Goal: Information Seeking & Learning: Find specific fact

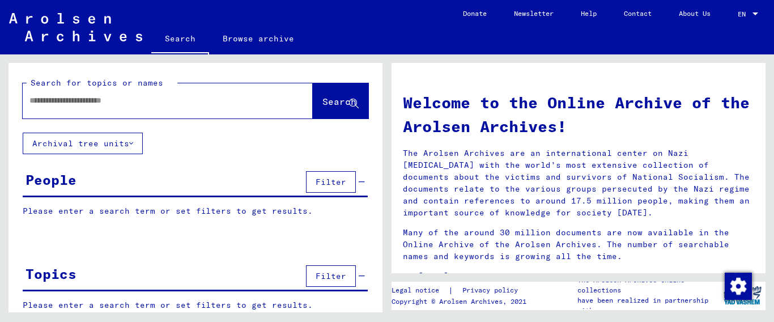
click at [164, 103] on input "text" at bounding box center [153, 101] width 249 height 12
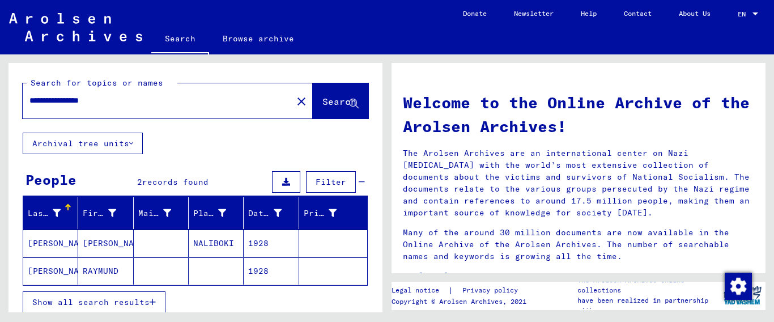
click at [154, 306] on button "Show all search results" at bounding box center [94, 302] width 143 height 22
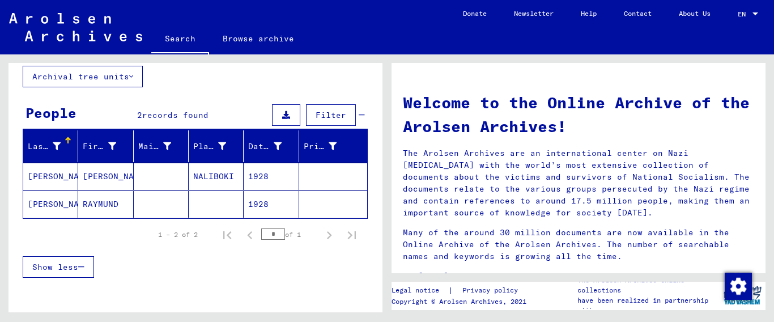
scroll to position [75, 0]
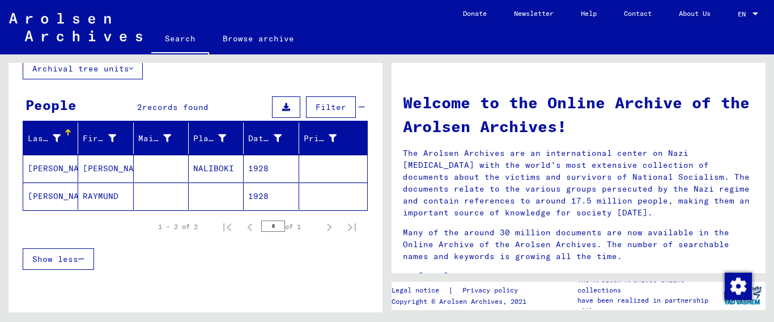
click at [52, 166] on mat-cell "[PERSON_NAME]" at bounding box center [50, 168] width 55 height 27
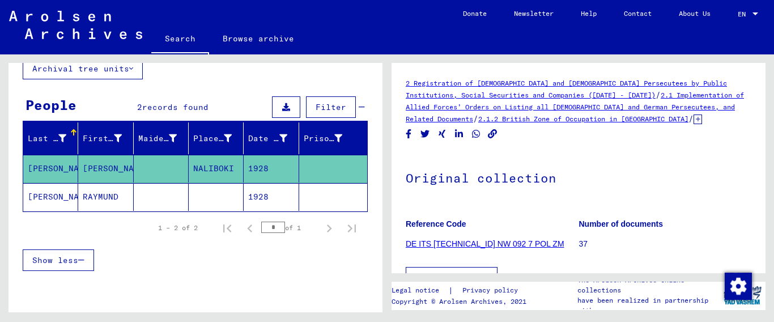
scroll to position [184, 0]
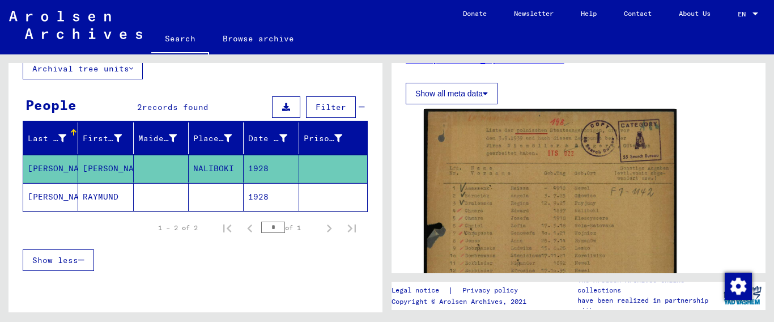
click at [37, 200] on mat-cell "[PERSON_NAME]" at bounding box center [50, 197] width 55 height 28
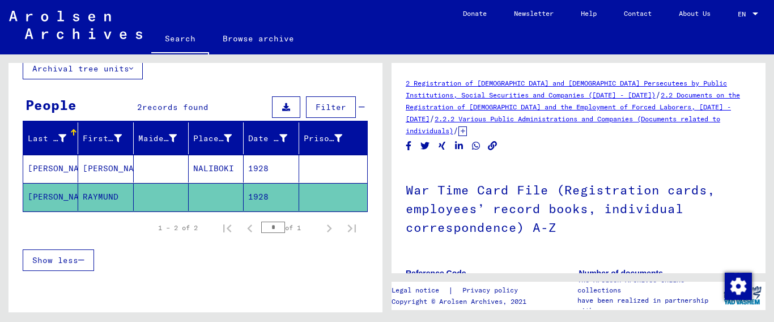
scroll to position [184, 0]
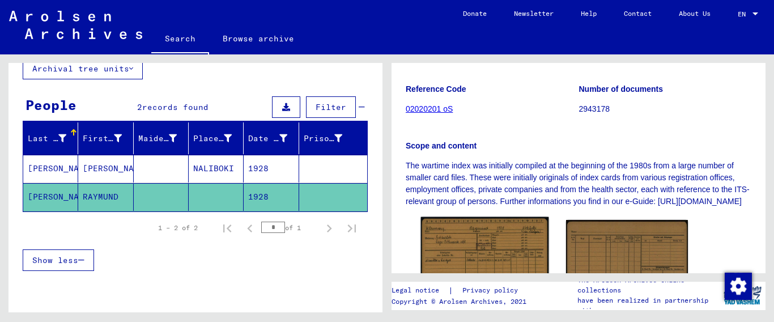
click at [481, 245] on img at bounding box center [485, 277] width 128 height 120
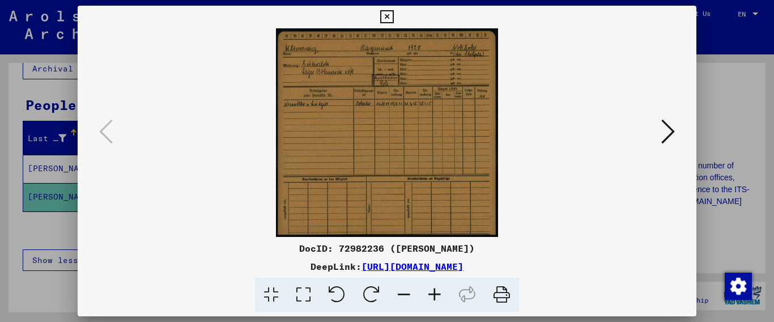
click at [436, 292] on icon at bounding box center [434, 295] width 31 height 35
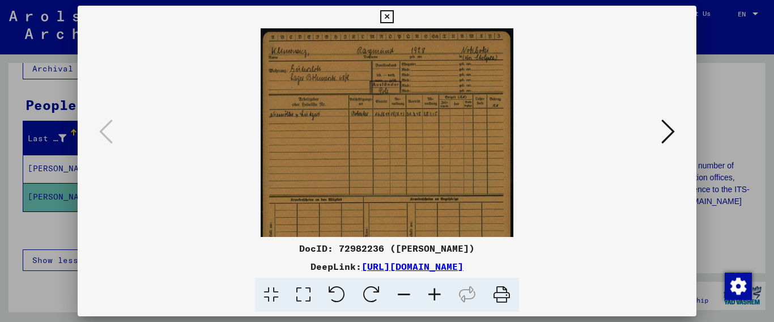
click at [436, 292] on icon at bounding box center [434, 295] width 31 height 35
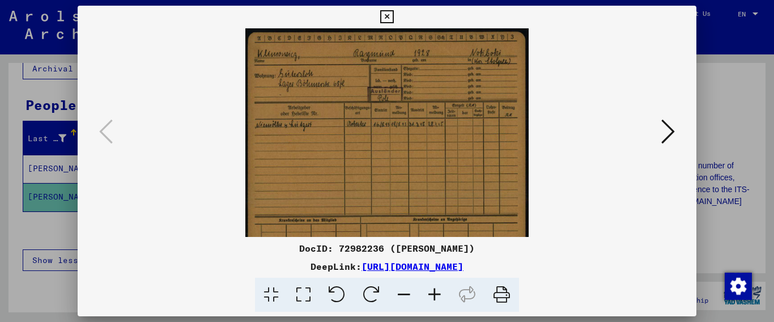
click at [436, 292] on icon at bounding box center [434, 295] width 31 height 35
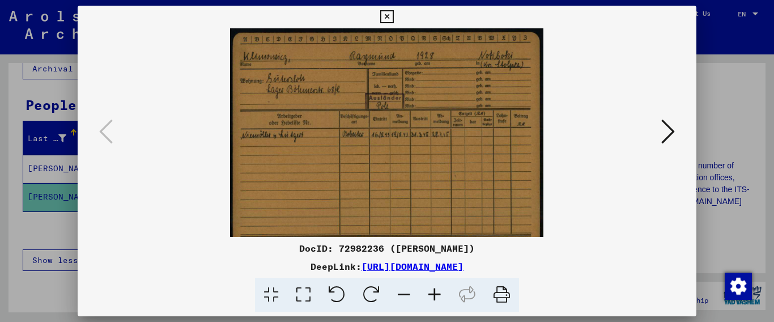
click at [436, 292] on icon at bounding box center [434, 295] width 31 height 35
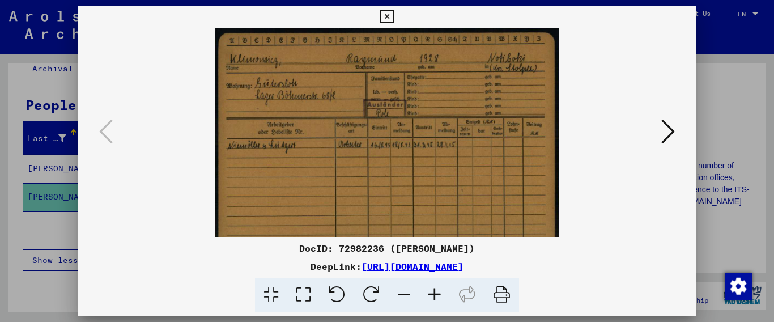
click at [436, 292] on icon at bounding box center [434, 295] width 31 height 35
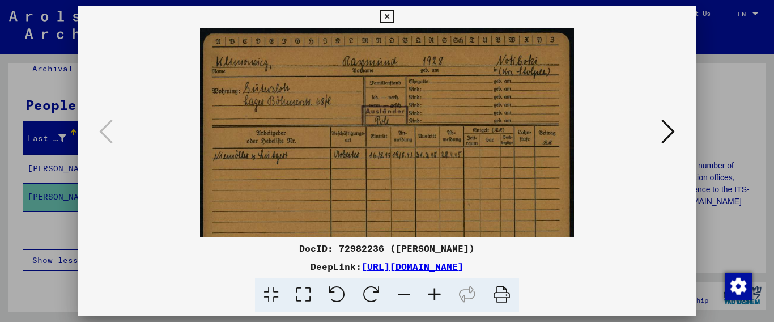
click at [436, 292] on icon at bounding box center [434, 295] width 31 height 35
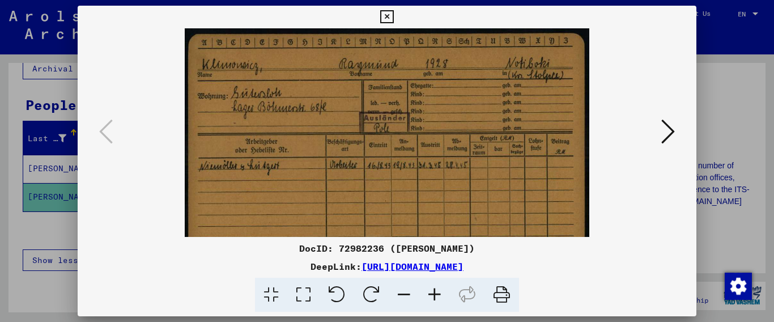
click at [436, 292] on icon at bounding box center [434, 295] width 31 height 35
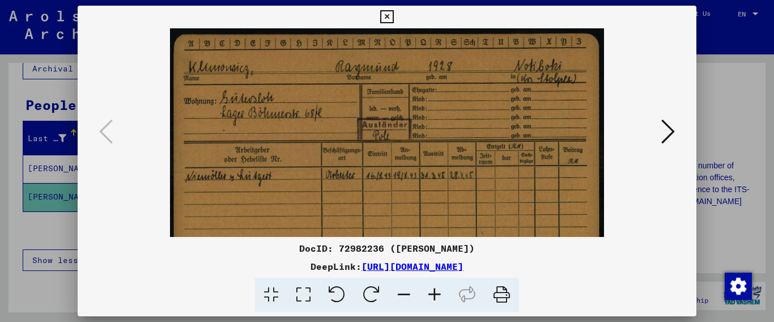
click at [436, 292] on icon at bounding box center [434, 295] width 31 height 35
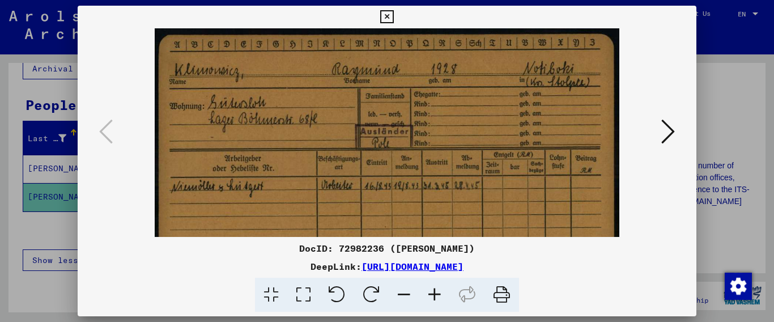
click at [436, 292] on icon at bounding box center [434, 295] width 31 height 35
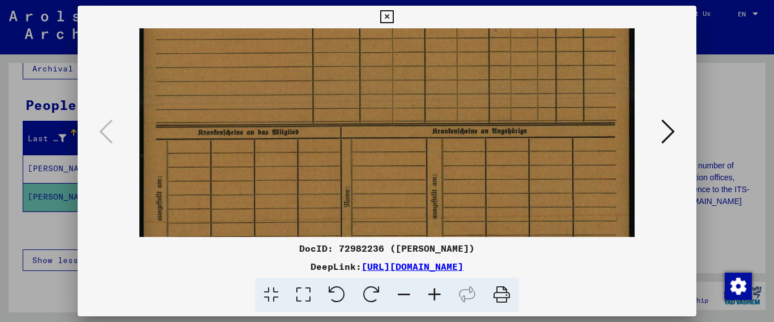
scroll to position [241, 0]
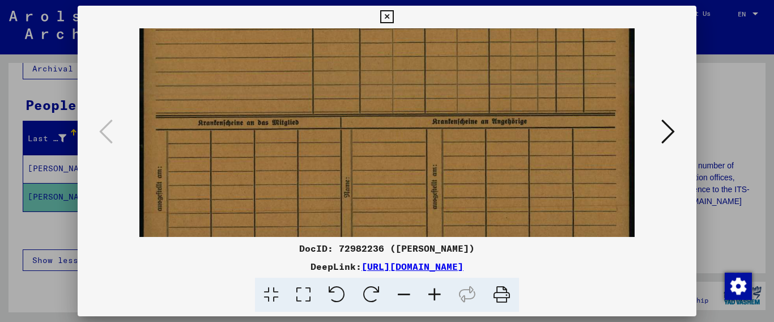
drag, startPoint x: 504, startPoint y: 219, endPoint x: 603, endPoint y: -22, distance: 260.3
click at [603, 0] on html "**********" at bounding box center [387, 161] width 774 height 322
click at [673, 132] on icon at bounding box center [668, 131] width 14 height 27
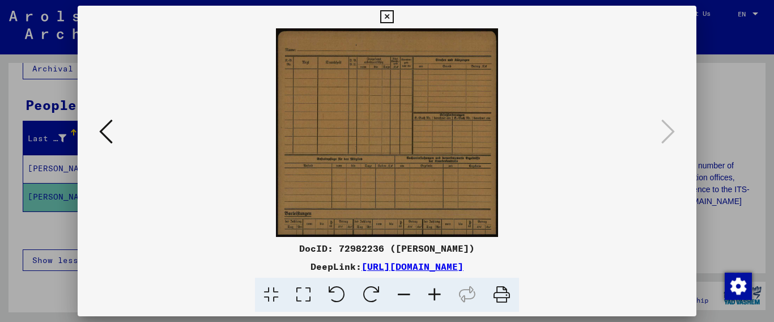
scroll to position [0, 0]
click at [393, 17] on icon at bounding box center [386, 17] width 13 height 14
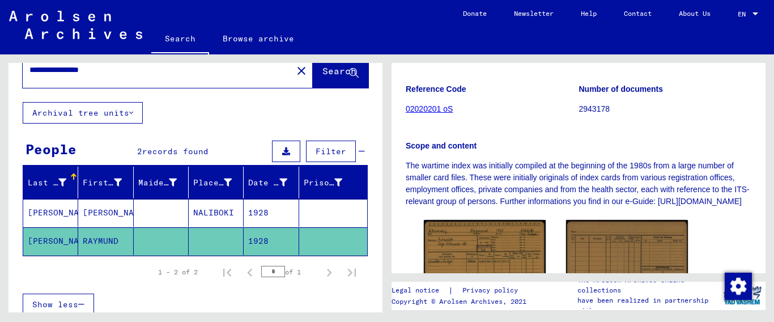
scroll to position [17, 0]
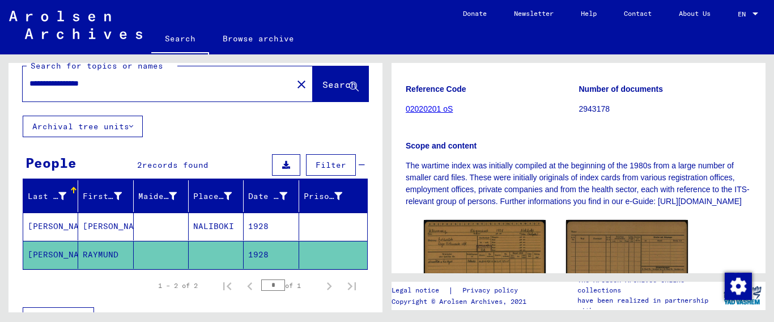
drag, startPoint x: 78, startPoint y: 70, endPoint x: 271, endPoint y: 88, distance: 193.6
click at [271, 88] on div "**********" at bounding box center [168, 83] width 290 height 35
type input "**********"
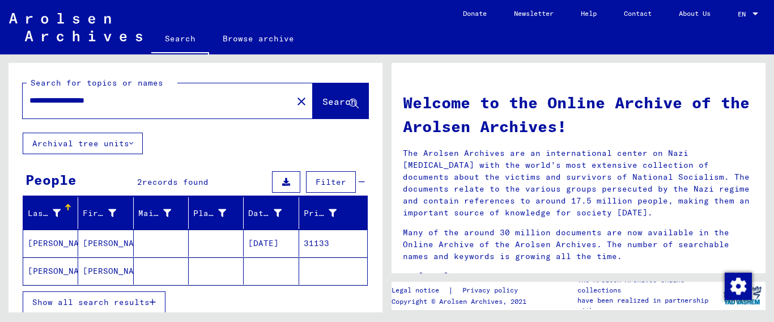
click at [157, 304] on button "Show all search results" at bounding box center [94, 302] width 143 height 22
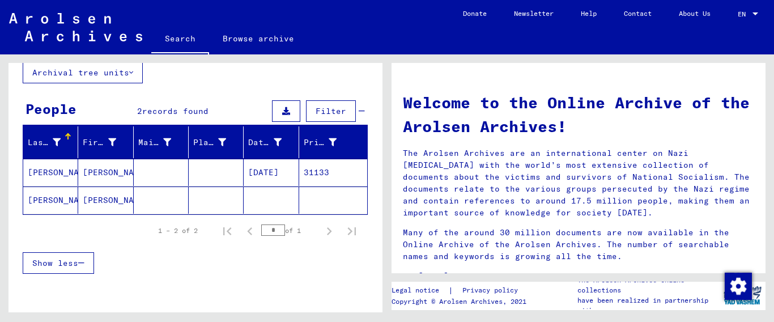
scroll to position [61, 0]
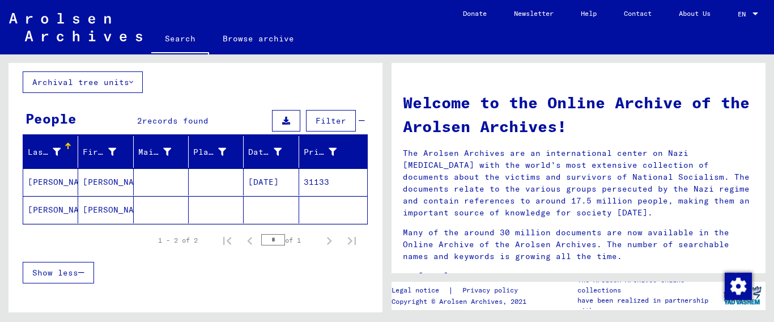
click at [54, 179] on mat-cell "[PERSON_NAME]" at bounding box center [50, 181] width 55 height 27
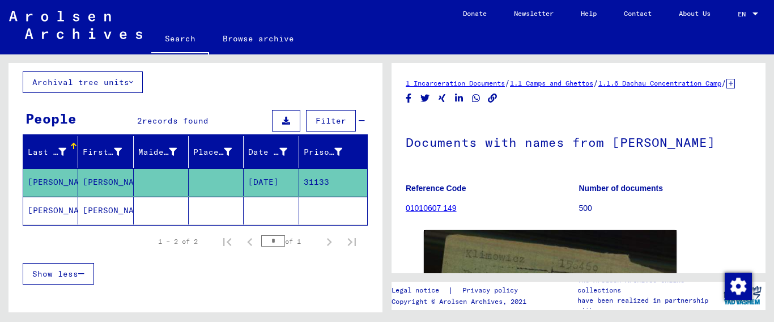
scroll to position [184, 0]
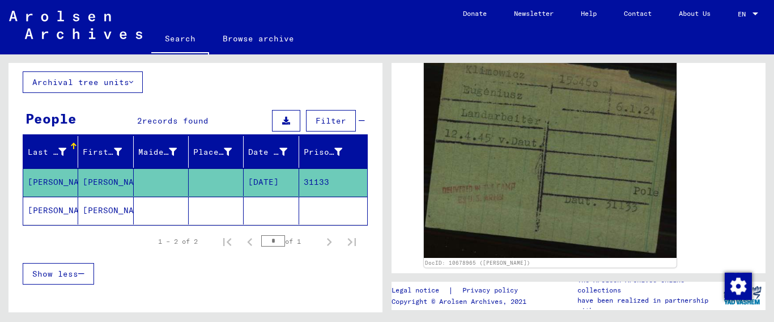
click at [53, 208] on mat-cell "[PERSON_NAME]" at bounding box center [50, 211] width 55 height 28
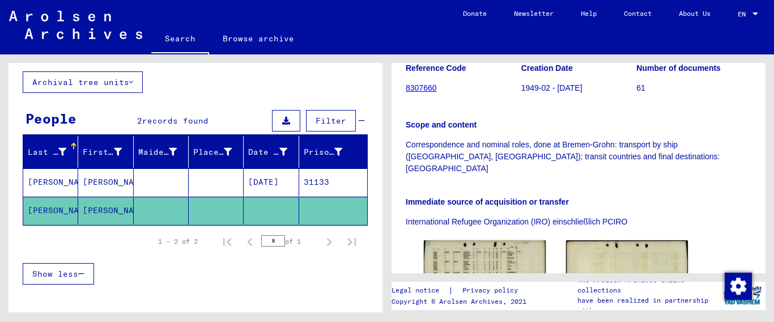
scroll to position [290, 0]
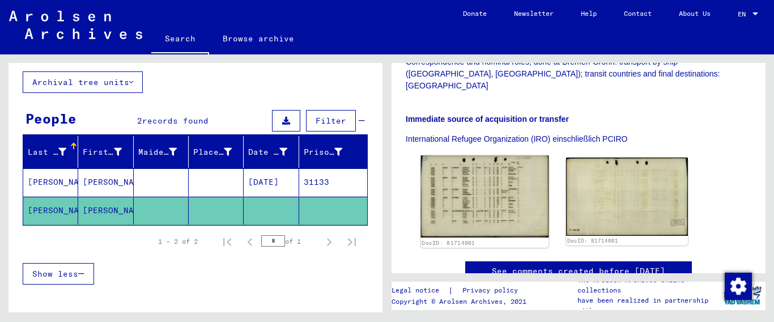
click at [464, 162] on img at bounding box center [485, 196] width 128 height 82
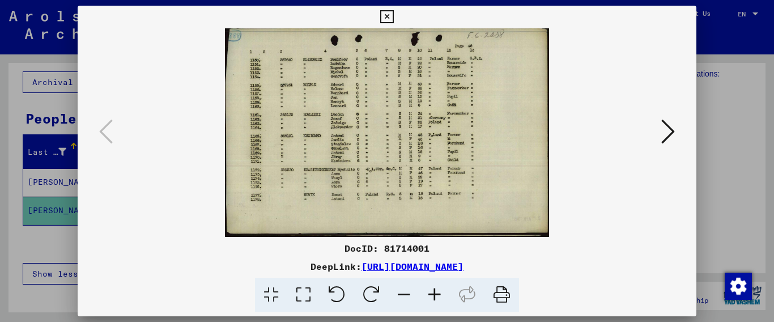
click at [436, 291] on icon at bounding box center [434, 295] width 31 height 35
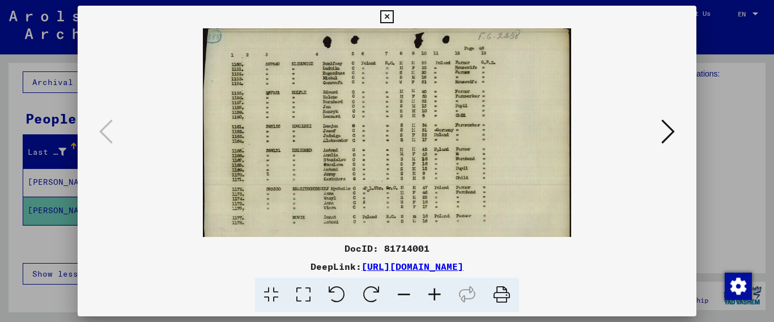
click at [436, 291] on icon at bounding box center [434, 295] width 31 height 35
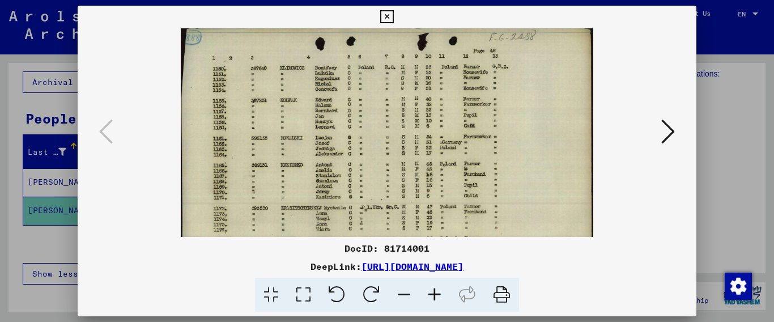
click at [436, 291] on icon at bounding box center [434, 295] width 31 height 35
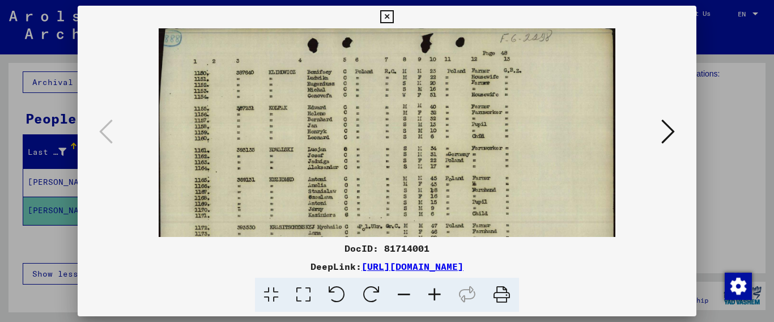
click at [436, 291] on icon at bounding box center [434, 295] width 31 height 35
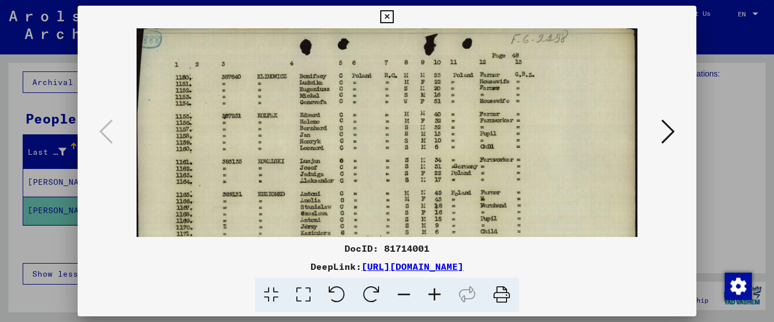
click at [435, 291] on icon at bounding box center [434, 295] width 31 height 35
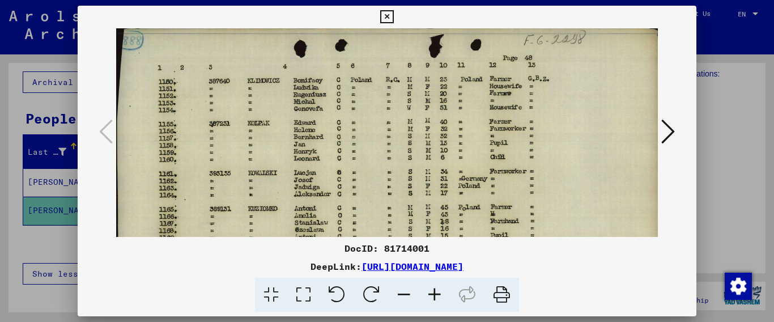
click at [435, 291] on icon at bounding box center [434, 295] width 31 height 35
